Goal: Information Seeking & Learning: Find specific fact

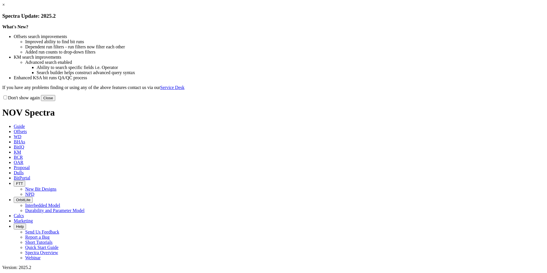
drag, startPoint x: 397, startPoint y: 152, endPoint x: 395, endPoint y: 155, distance: 3.5
click at [397, 101] on div "Don't show again Close" at bounding box center [273, 98] width 542 height 6
click at [55, 101] on button "Close" at bounding box center [48, 98] width 14 height 6
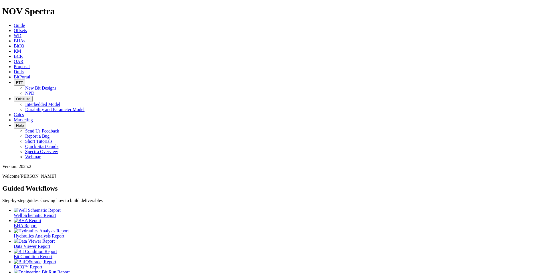
click at [23, 59] on span "OAR" at bounding box center [19, 61] width 10 height 5
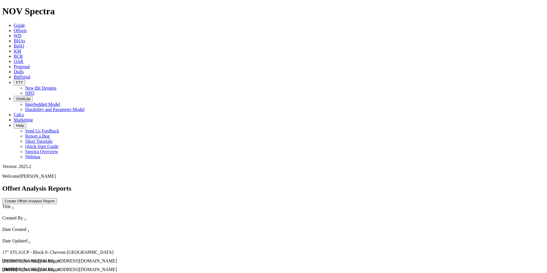
click at [57, 198] on button "Create Offset Analysis Report" at bounding box center [29, 201] width 55 height 6
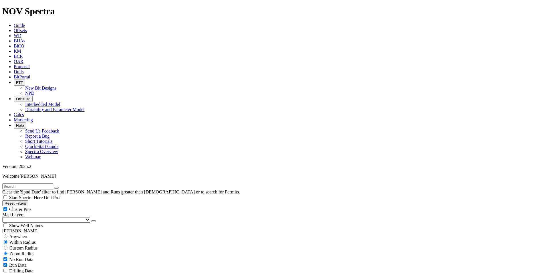
click at [46, 183] on input "text" at bounding box center [27, 186] width 51 height 6
paste input "18919796"
type input "18919796"
click at [19, 234] on span "Anywhere" at bounding box center [18, 236] width 19 height 5
radio input "true"
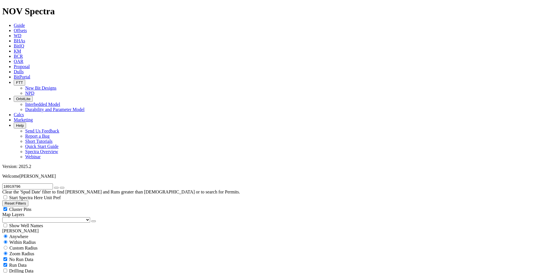
radio input "false"
drag, startPoint x: 30, startPoint y: 24, endPoint x: -33, endPoint y: 34, distance: 64.3
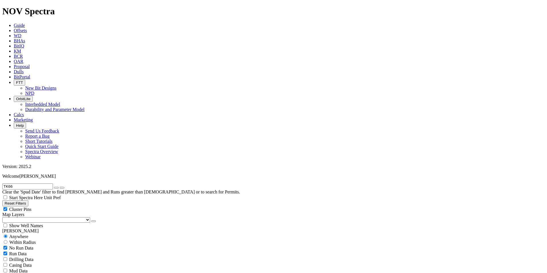
type input "TK66"
